Goal: Check status: Check status

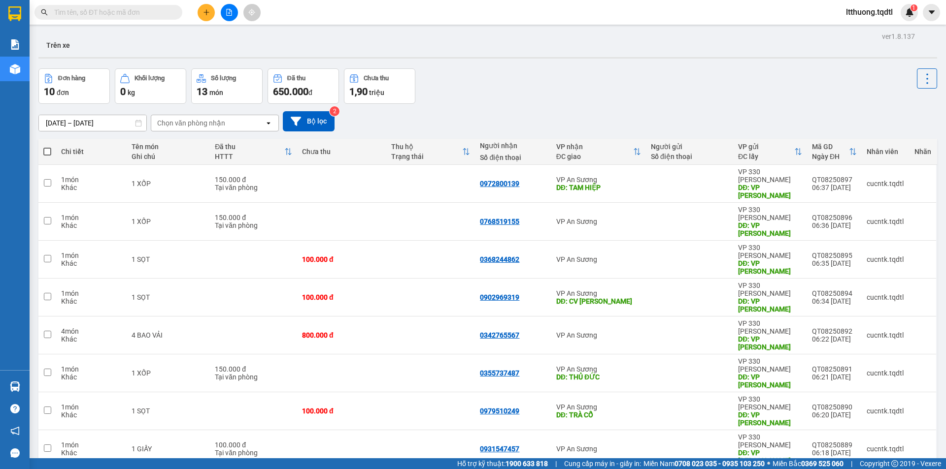
click at [151, 13] on input "text" at bounding box center [112, 12] width 116 height 11
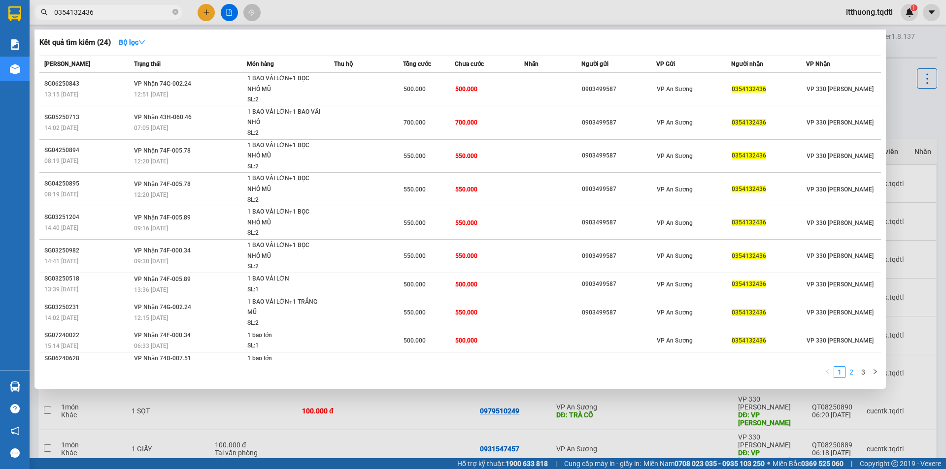
type input "0354132436"
click at [854, 372] on link "2" at bounding box center [851, 372] width 11 height 11
click at [854, 372] on div "Mã ĐH Trạng thái Món hàng Thu hộ Tổng cước Chưa cước Nhãn Người gửi VP Gửi Ngườ…" at bounding box center [459, 219] width 841 height 329
click at [863, 372] on link "3" at bounding box center [863, 372] width 11 height 11
